Goal: Navigation & Orientation: Find specific page/section

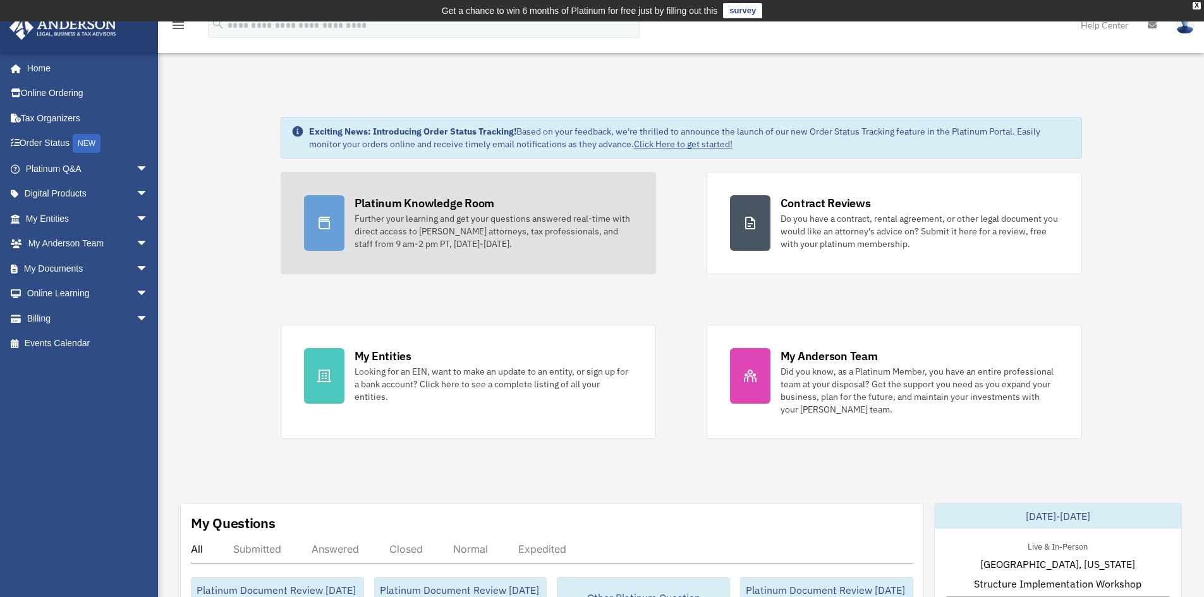
click at [363, 204] on div "Platinum Knowledge Room" at bounding box center [425, 203] width 140 height 16
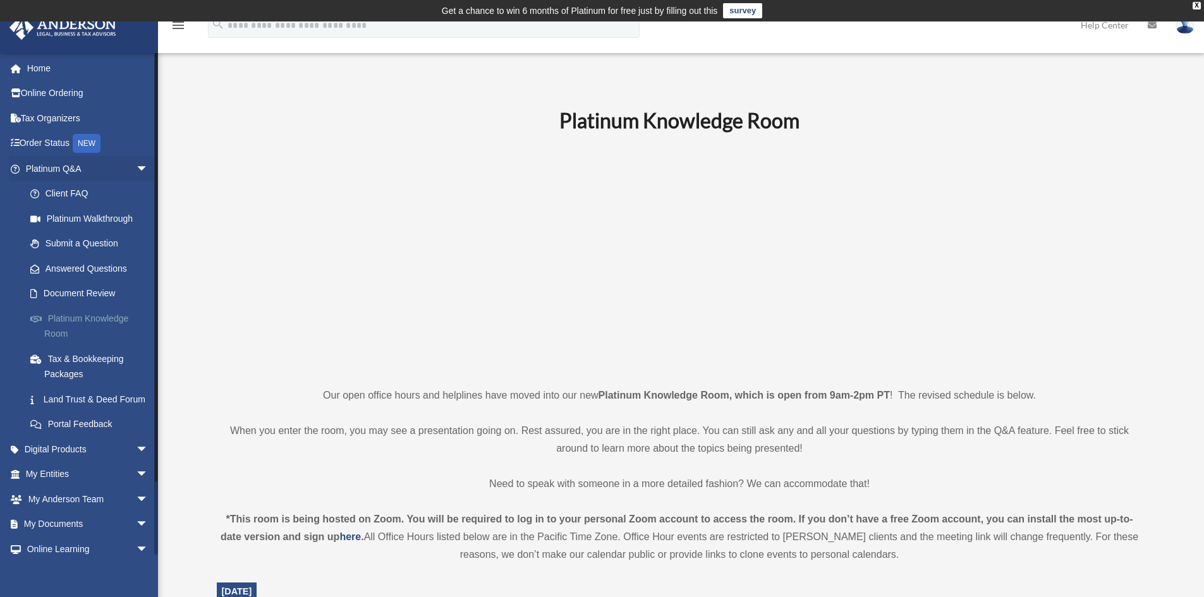
click at [104, 317] on link "Platinum Knowledge Room" at bounding box center [93, 326] width 150 height 40
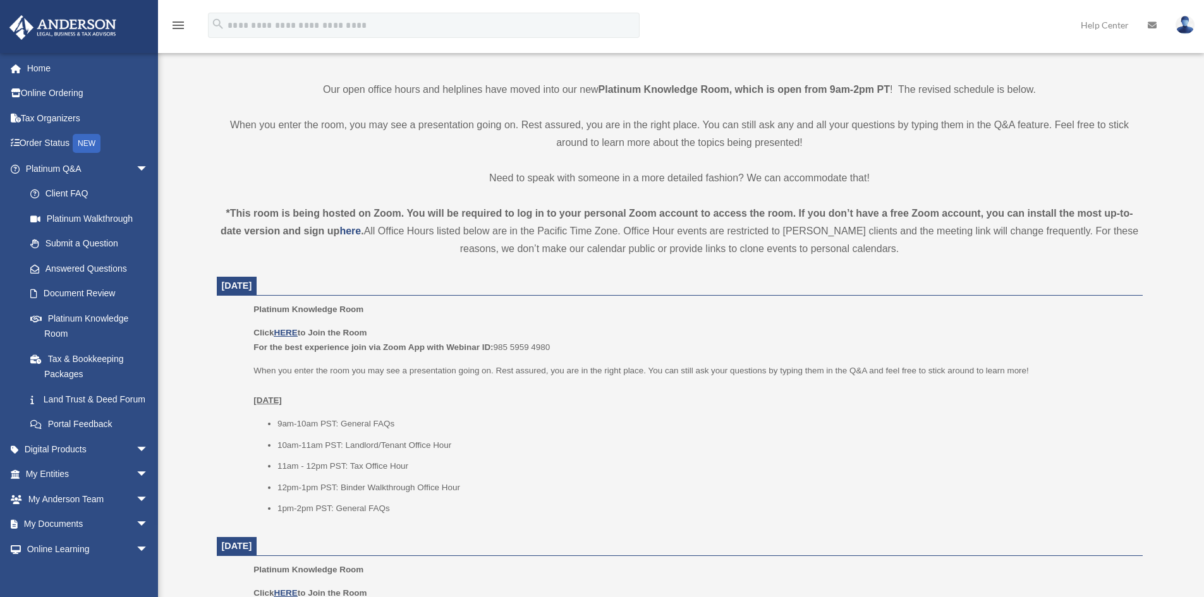
scroll to position [442, 0]
